Goal: Task Accomplishment & Management: Complete application form

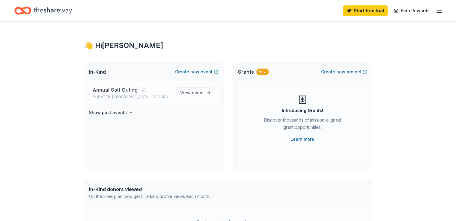
click at [120, 101] on div "Annual Golf Outing [DATE] • [GEOGRAPHIC_DATA], [GEOGRAPHIC_DATA] View event" at bounding box center [153, 93] width 129 height 23
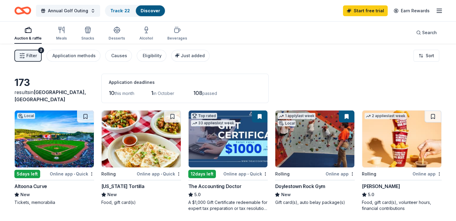
click at [123, 185] on div "[US_STATE] Tortilla" at bounding box center [122, 186] width 43 height 7
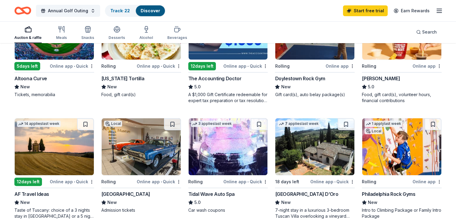
scroll to position [120, 0]
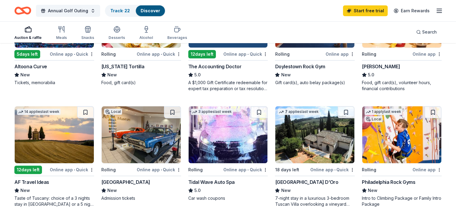
click at [386, 170] on div "Rolling" at bounding box center [386, 169] width 49 height 7
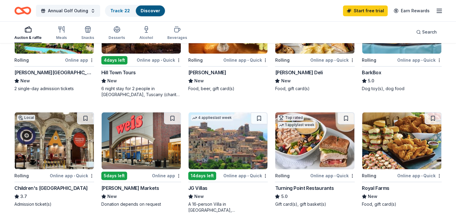
scroll to position [349, 0]
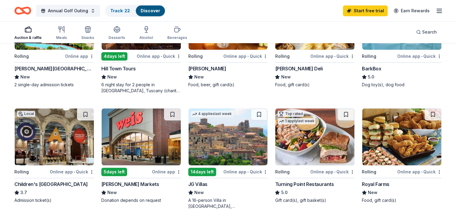
click at [292, 181] on div "Turning Point Restaurants" at bounding box center [304, 184] width 59 height 7
click at [117, 190] on span "New" at bounding box center [112, 192] width 10 height 7
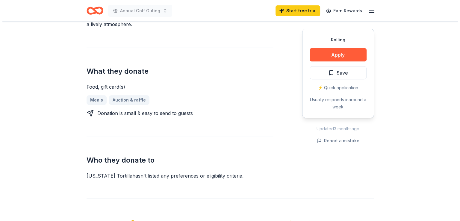
scroll to position [208, 0]
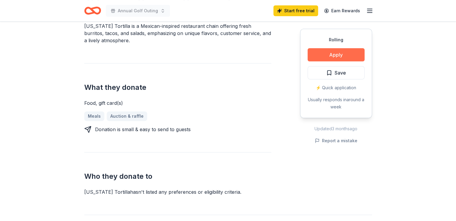
click at [330, 57] on button "Apply" at bounding box center [336, 54] width 57 height 13
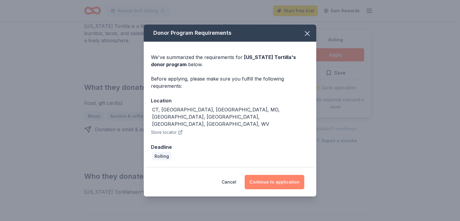
click at [271, 177] on button "Continue to application" at bounding box center [275, 182] width 60 height 14
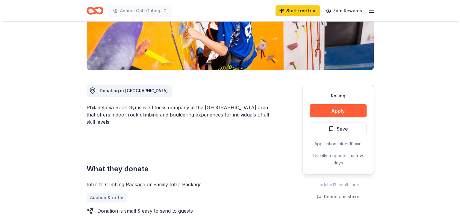
scroll to position [116, 0]
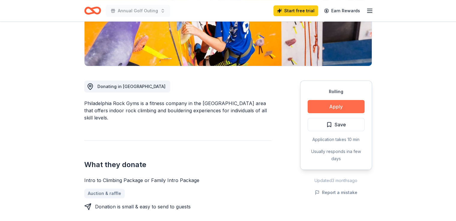
click at [332, 109] on button "Apply" at bounding box center [336, 106] width 57 height 13
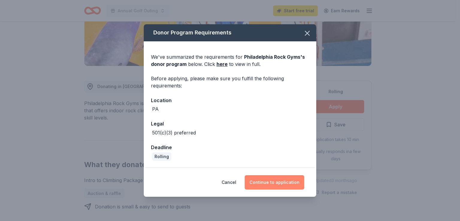
click at [263, 181] on button "Continue to application" at bounding box center [275, 182] width 60 height 14
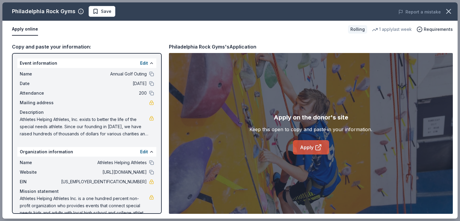
click at [310, 148] on link "Apply" at bounding box center [311, 147] width 36 height 14
click at [306, 144] on link "Apply" at bounding box center [311, 147] width 36 height 14
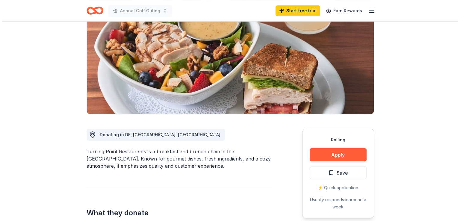
scroll to position [80, 0]
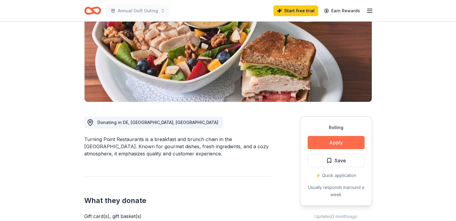
click at [331, 140] on button "Apply" at bounding box center [336, 142] width 57 height 13
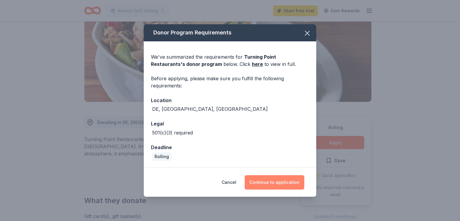
click at [277, 181] on button "Continue to application" at bounding box center [275, 182] width 60 height 14
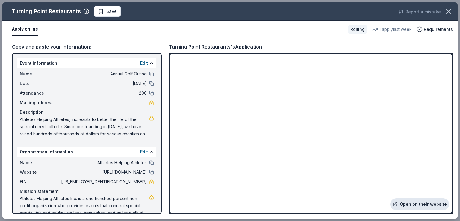
click at [414, 202] on link "Open on their website" at bounding box center [420, 204] width 59 height 12
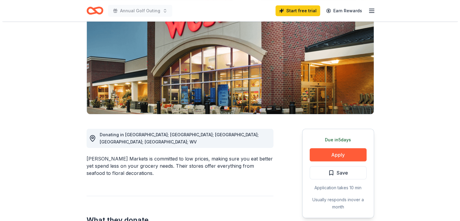
scroll to position [96, 0]
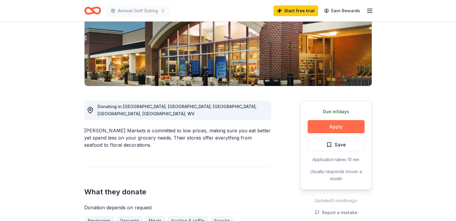
click at [324, 124] on button "Apply" at bounding box center [336, 126] width 57 height 13
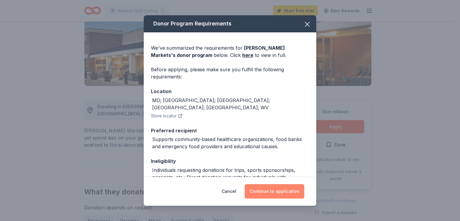
click at [269, 191] on button "Continue to application" at bounding box center [275, 191] width 60 height 14
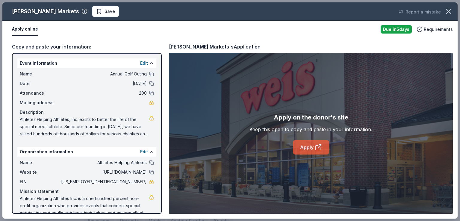
click at [313, 146] on link "Apply" at bounding box center [311, 147] width 36 height 14
